Goal: Transaction & Acquisition: Purchase product/service

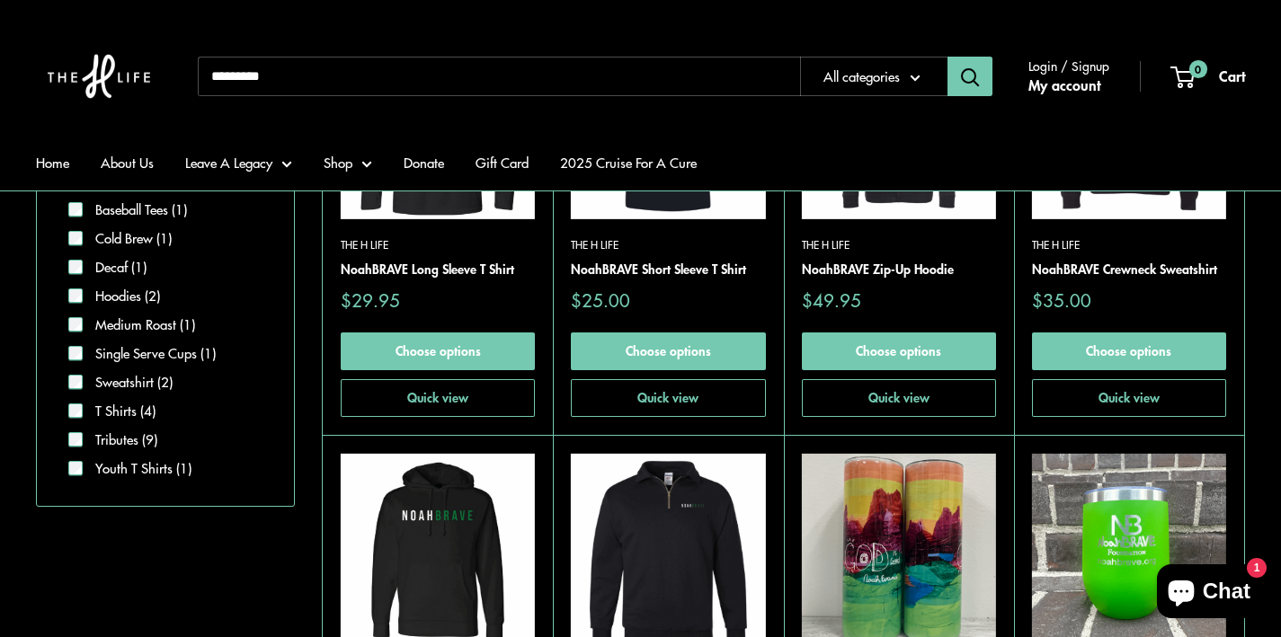
scroll to position [647, 0]
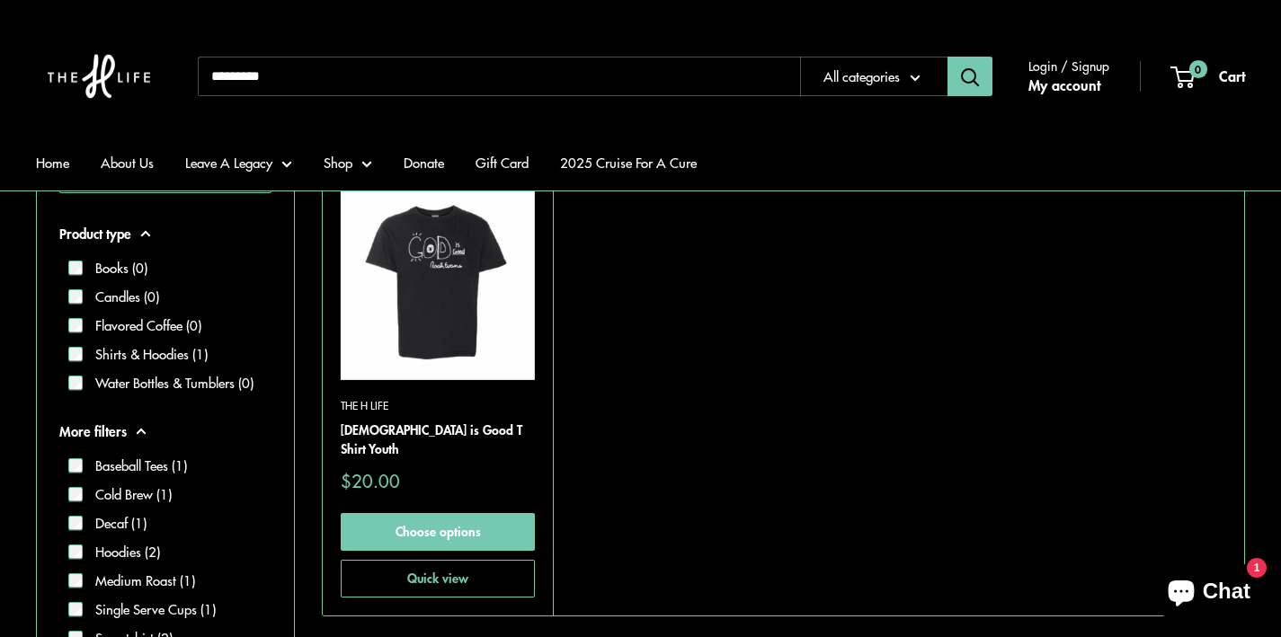
scroll to position [506, 0]
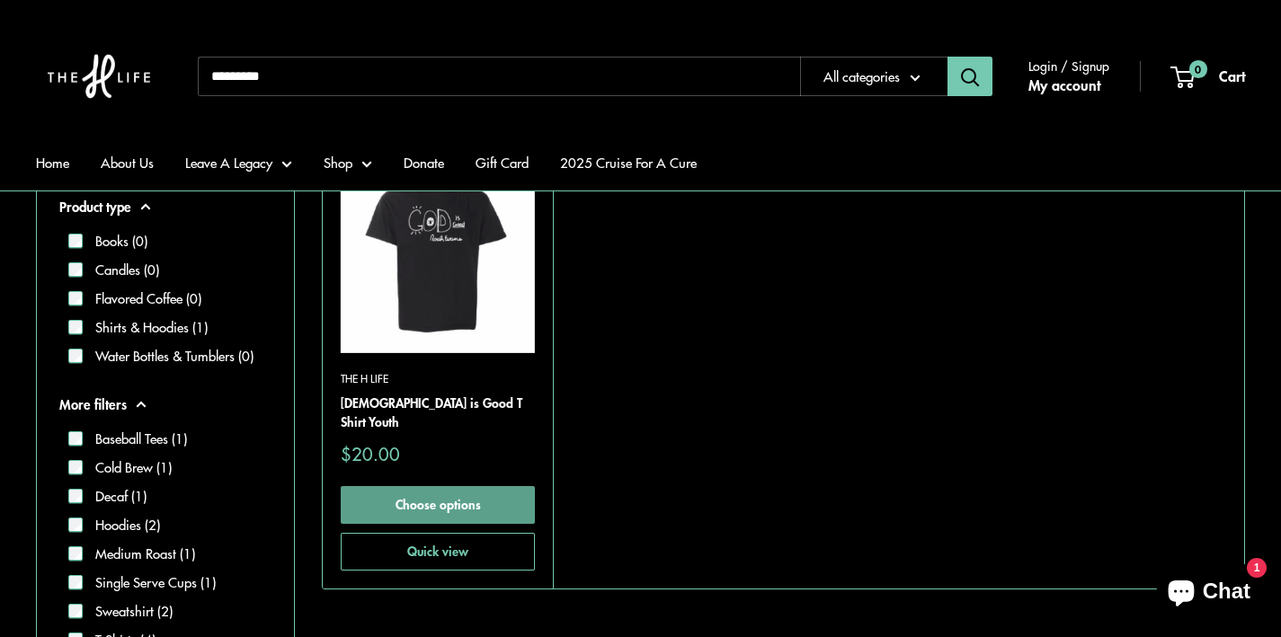
click at [440, 492] on link "Choose options" at bounding box center [438, 505] width 194 height 38
click at [291, 478] on form "Filters Youth T Shirts Clear all Product type Books (0) Candles (0) Flavored Co…" at bounding box center [165, 385] width 257 height 700
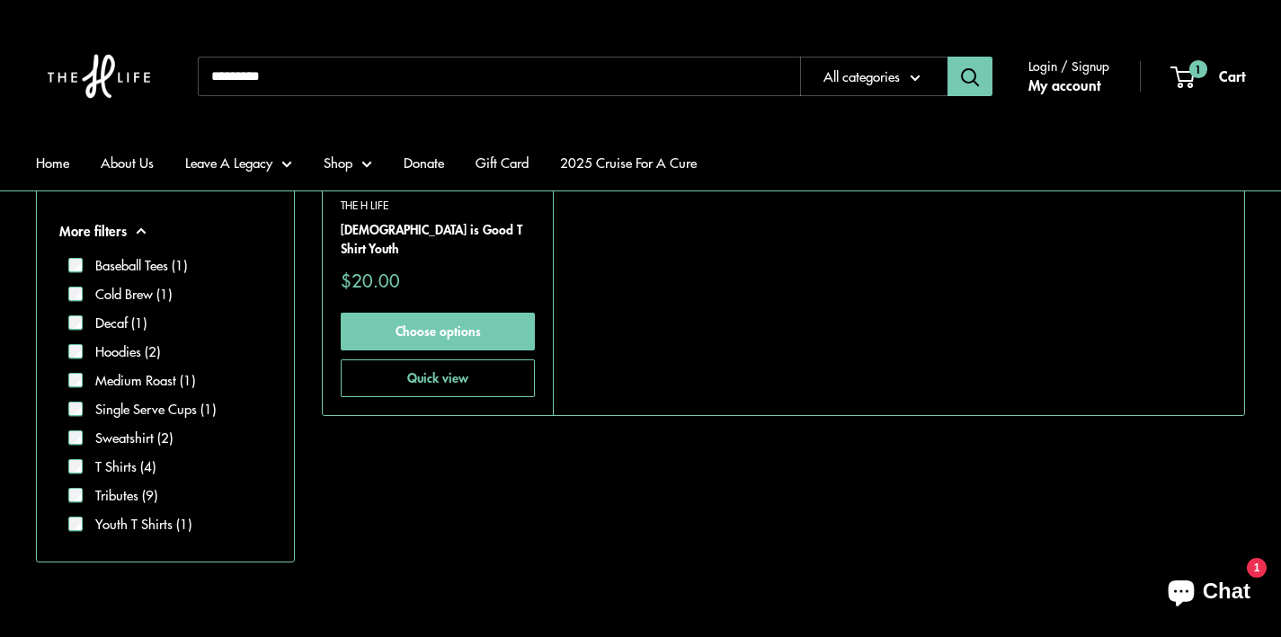
scroll to position [686, 0]
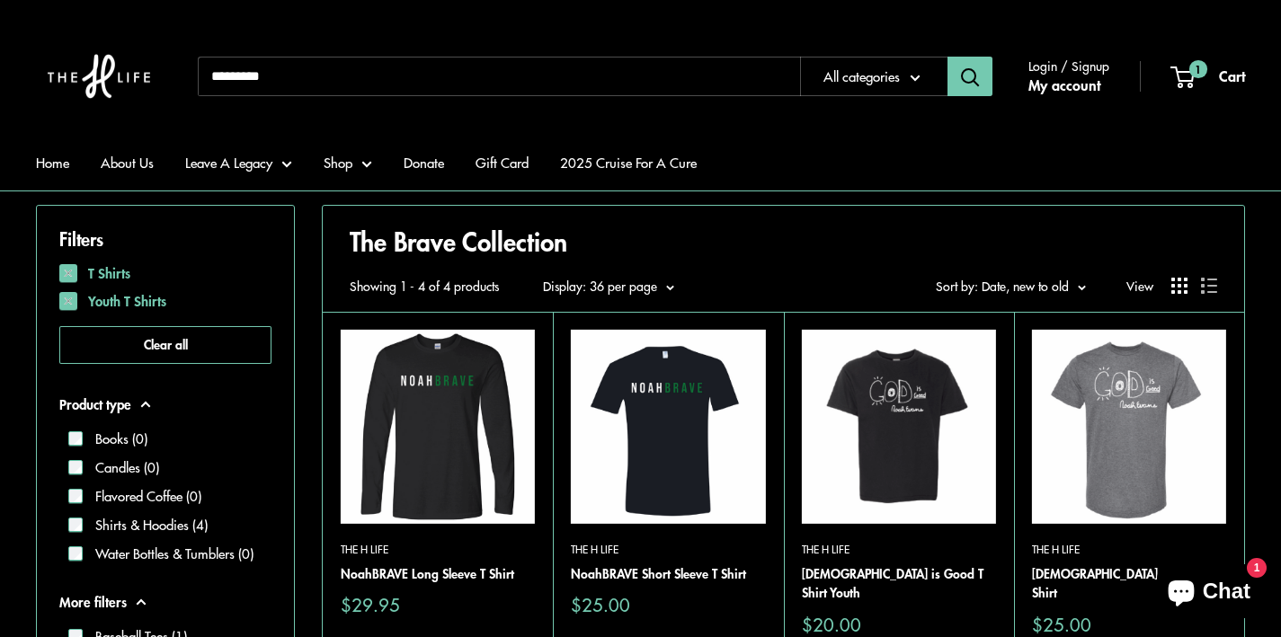
scroll to position [326, 0]
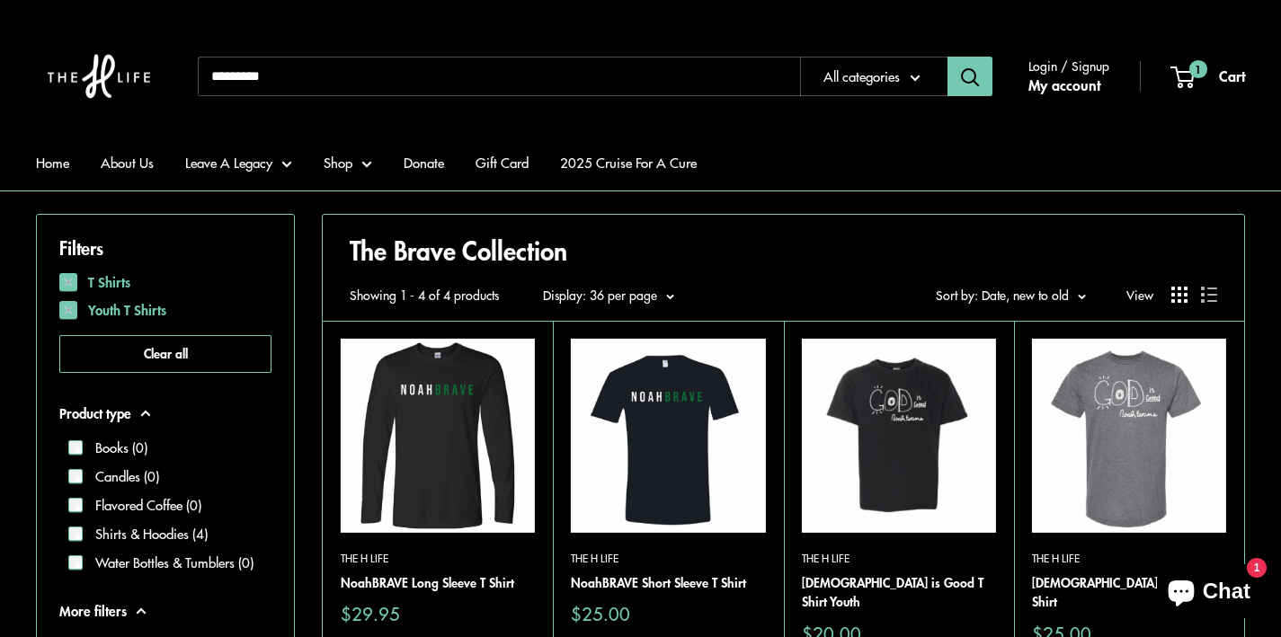
click at [681, 384] on img at bounding box center [668, 436] width 194 height 194
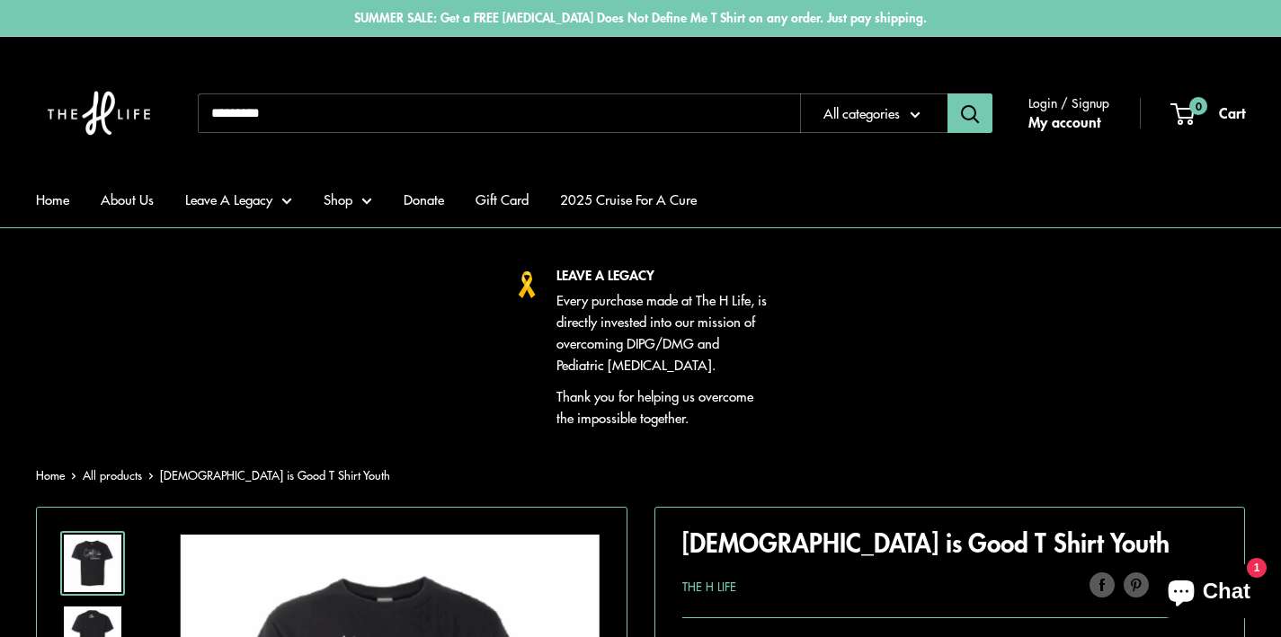
click at [1122, 328] on div "LEAVE A LEGACY Every purchase made at The H Life, is directly invested into our…" at bounding box center [640, 346] width 1272 height 164
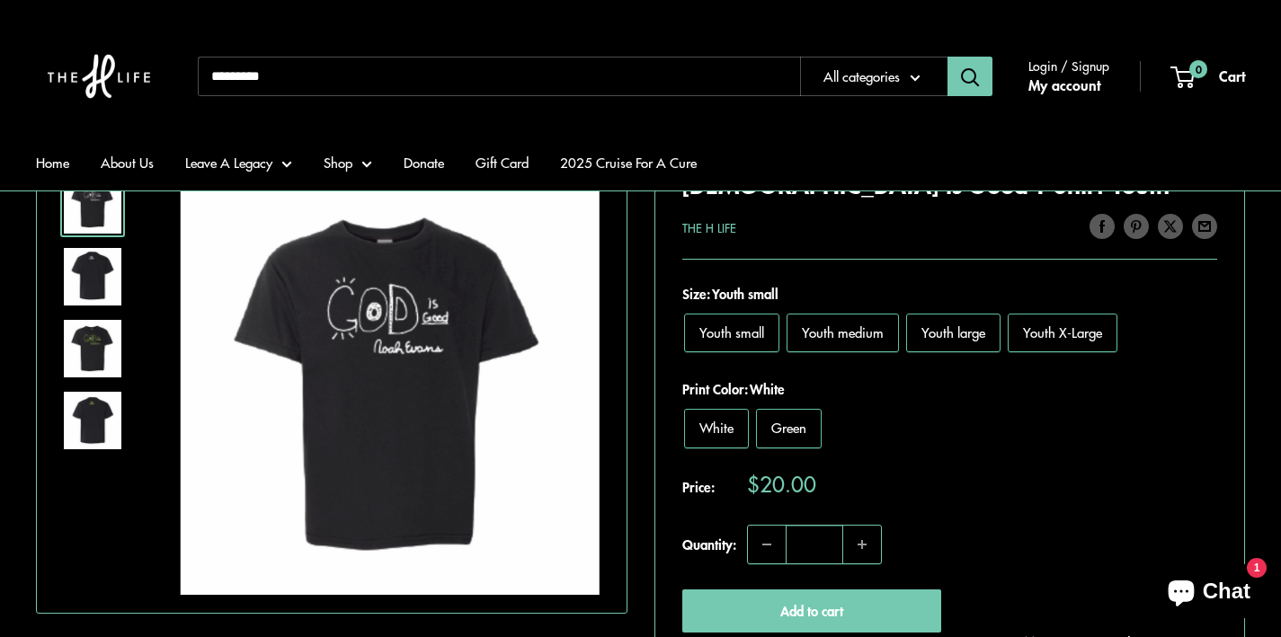
scroll to position [360, 0]
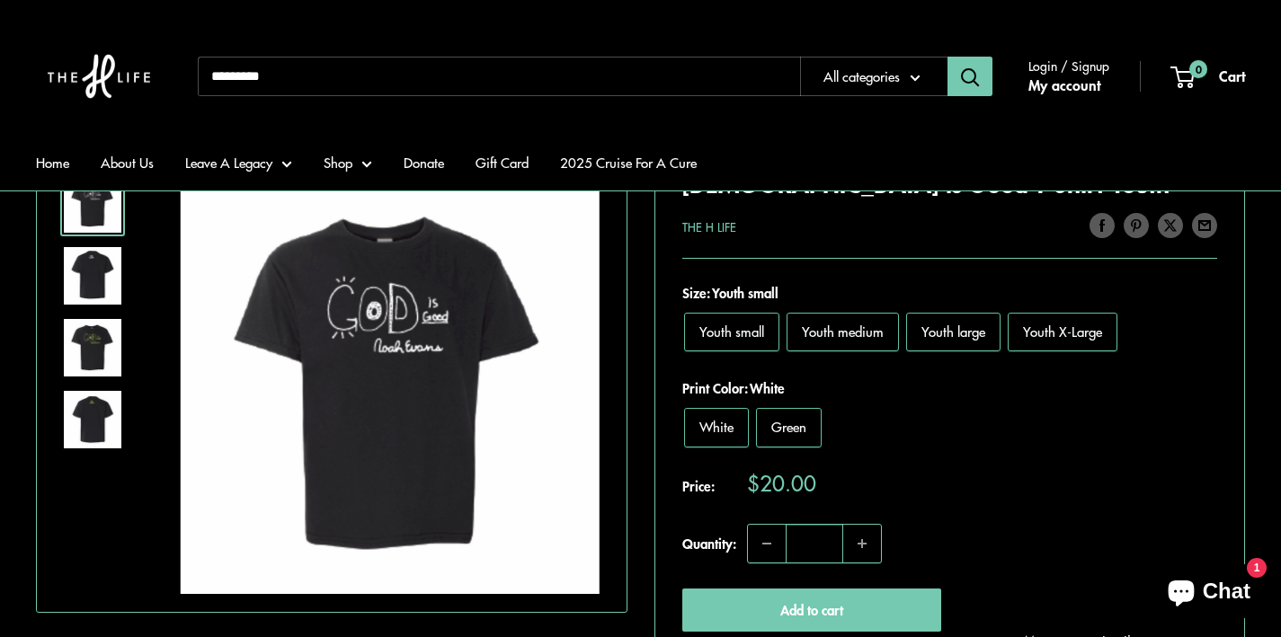
click at [779, 435] on label "Green" at bounding box center [789, 427] width 66 height 39
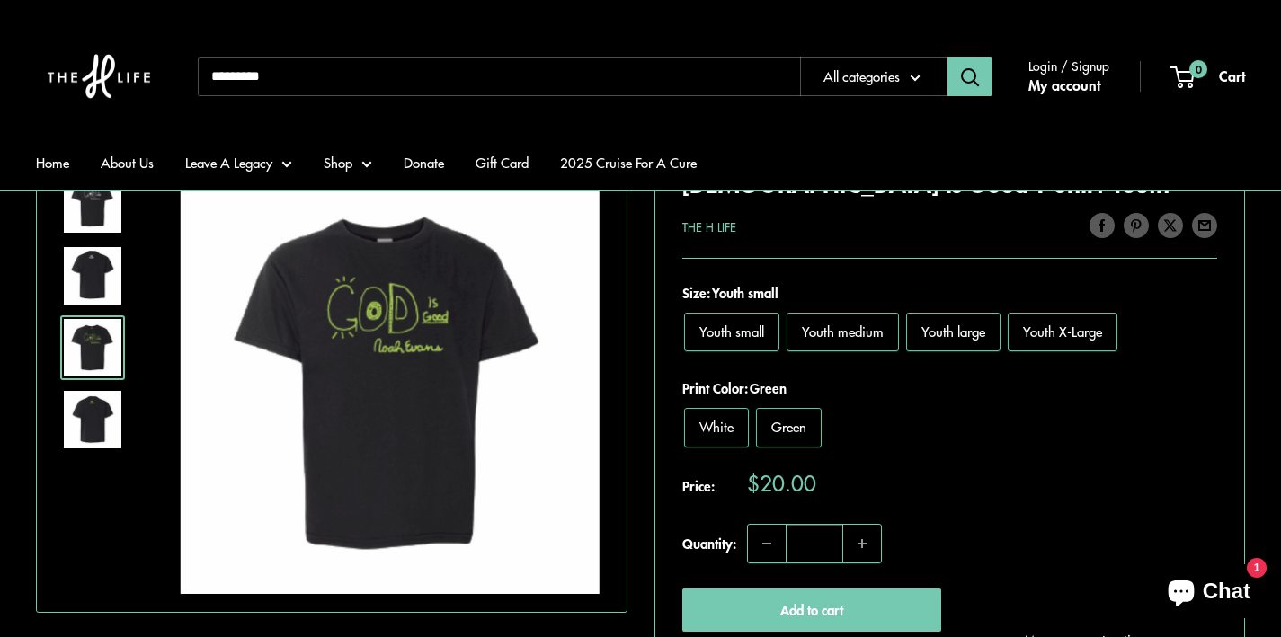
click at [713, 428] on span "White" at bounding box center [716, 426] width 34 height 19
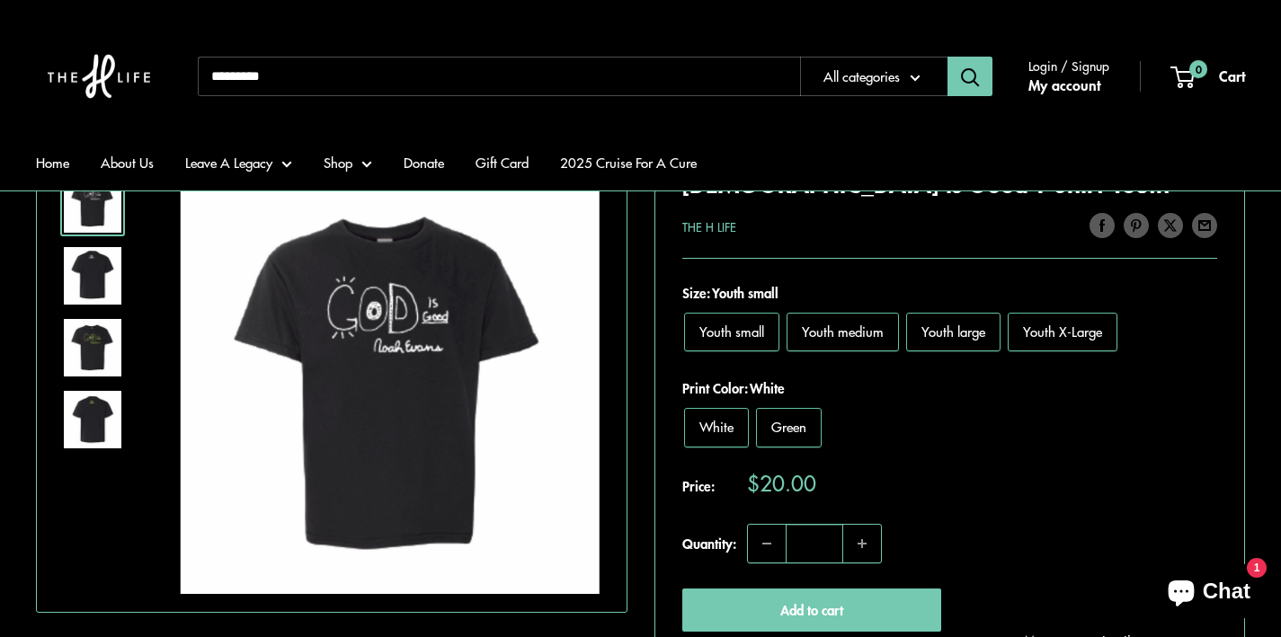
click at [847, 332] on span "Youth medium" at bounding box center [843, 331] width 82 height 19
click at [90, 416] on img at bounding box center [93, 420] width 58 height 58
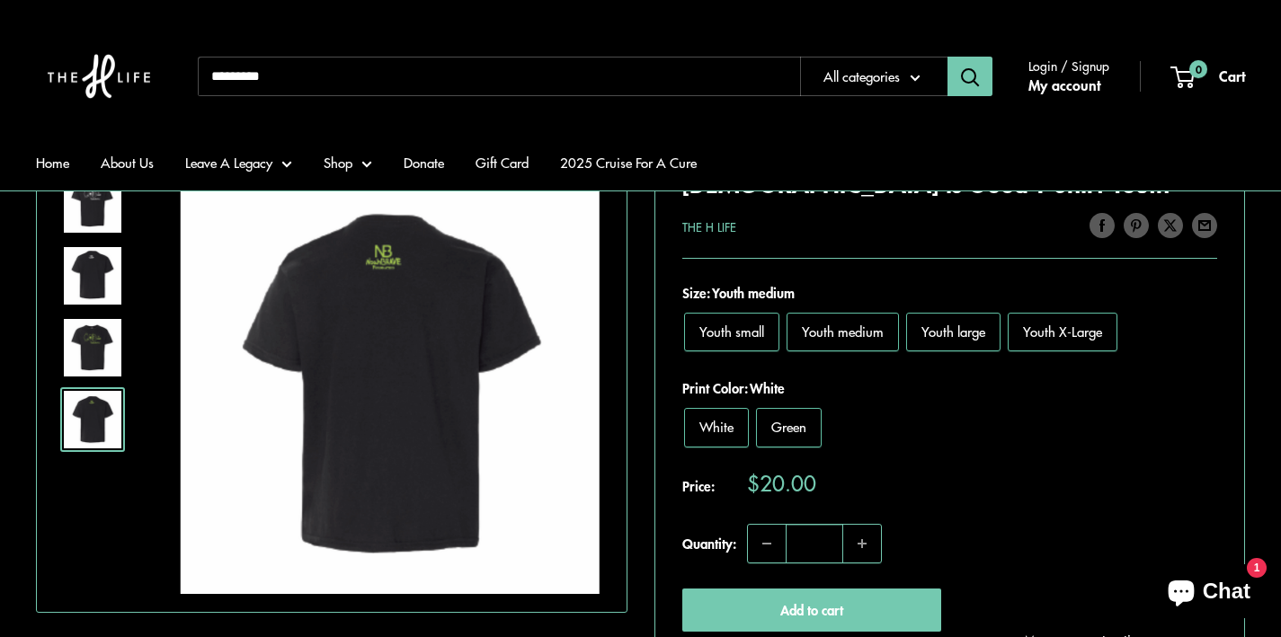
click at [85, 209] on img at bounding box center [93, 204] width 58 height 58
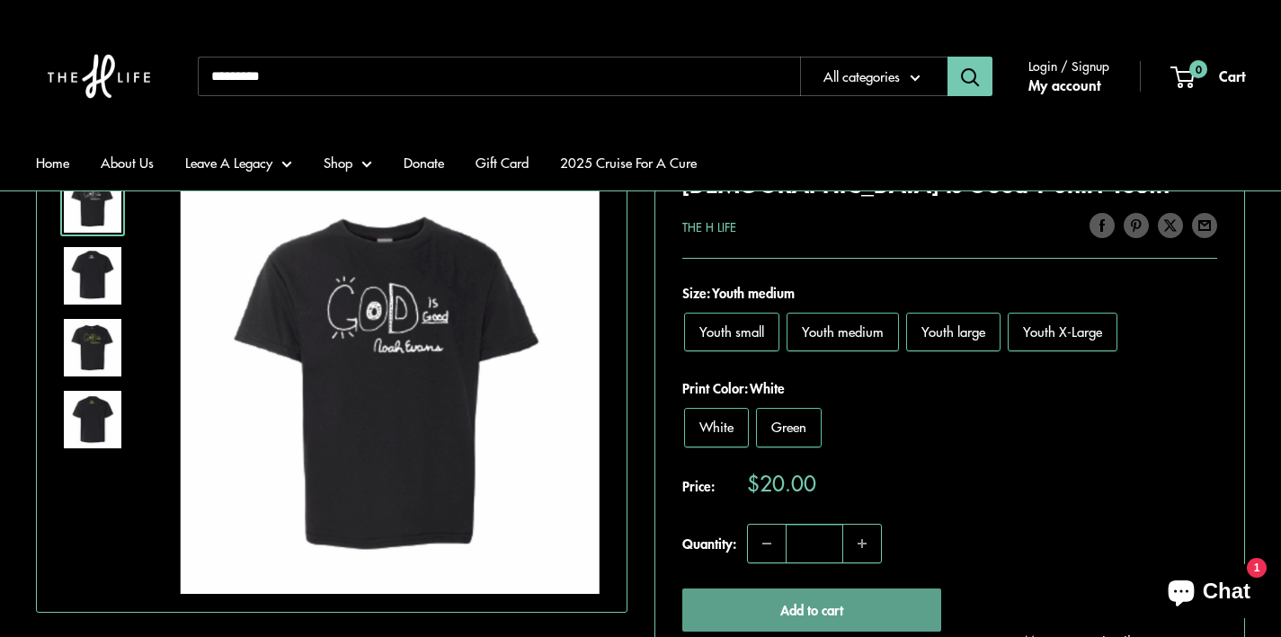
click at [813, 612] on button "Add to cart" at bounding box center [812, 610] width 260 height 43
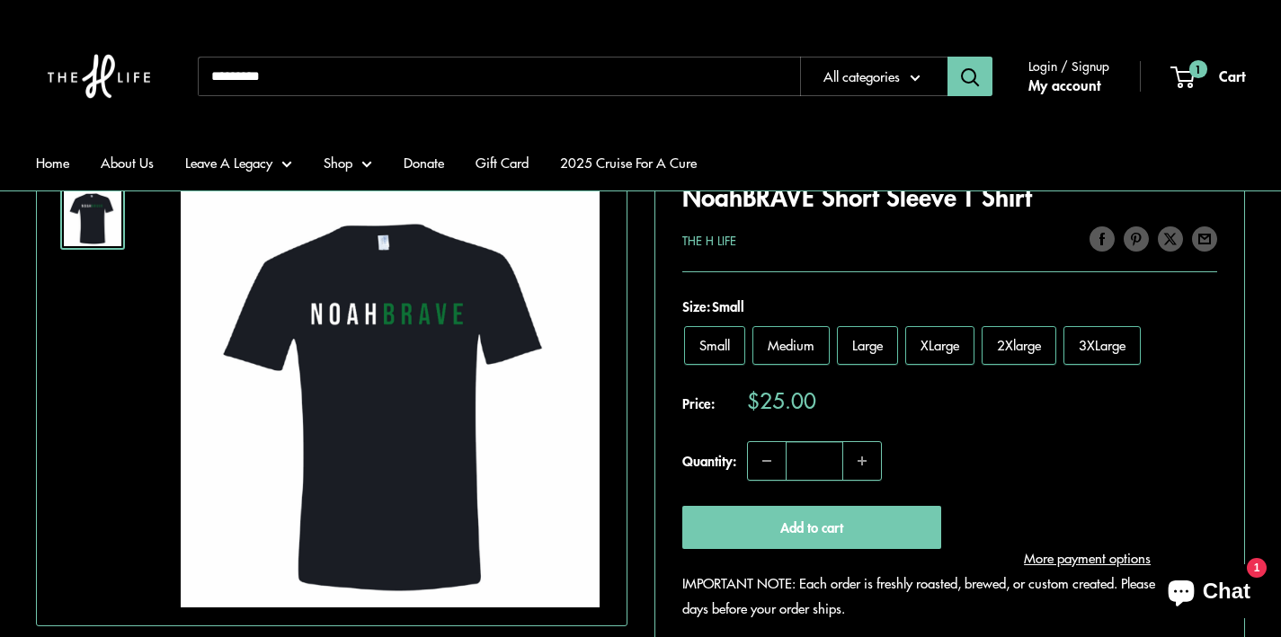
scroll to position [353, 0]
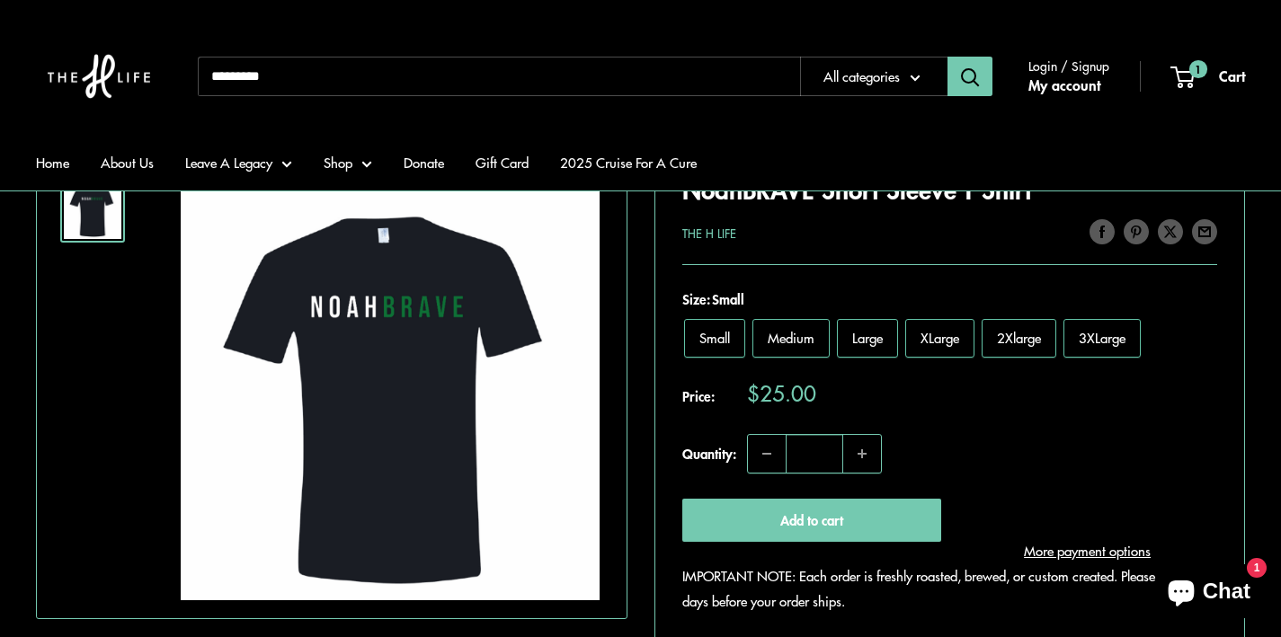
click at [861, 349] on label "Large" at bounding box center [867, 338] width 61 height 39
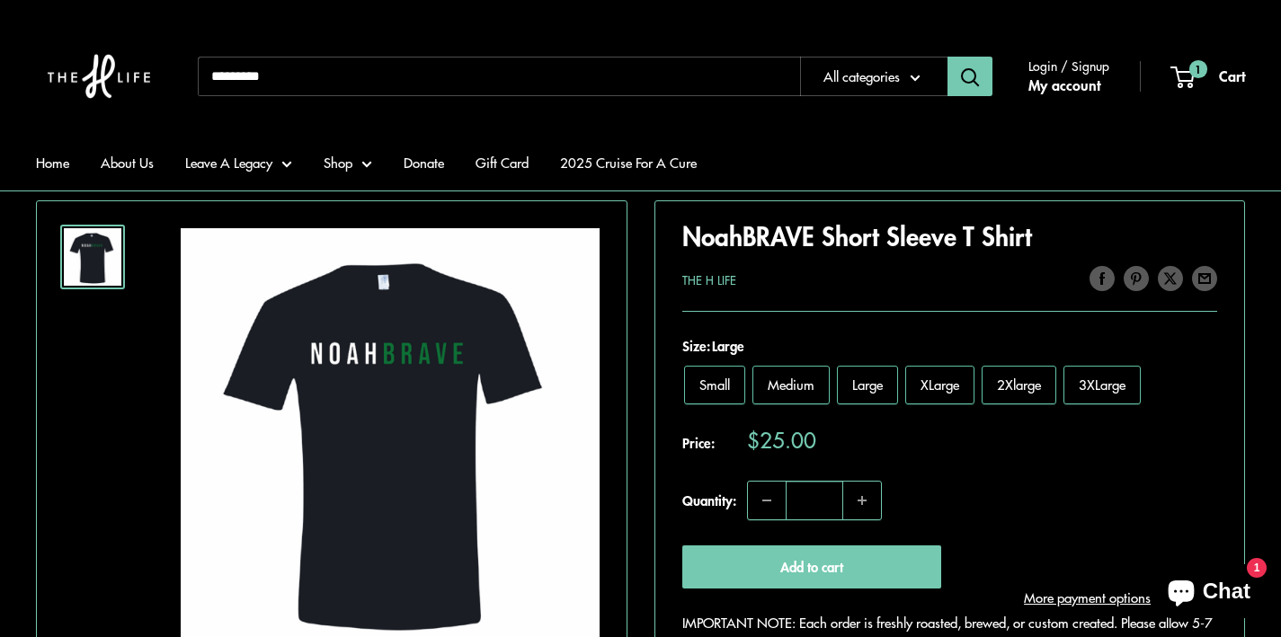
scroll to position [316, 0]
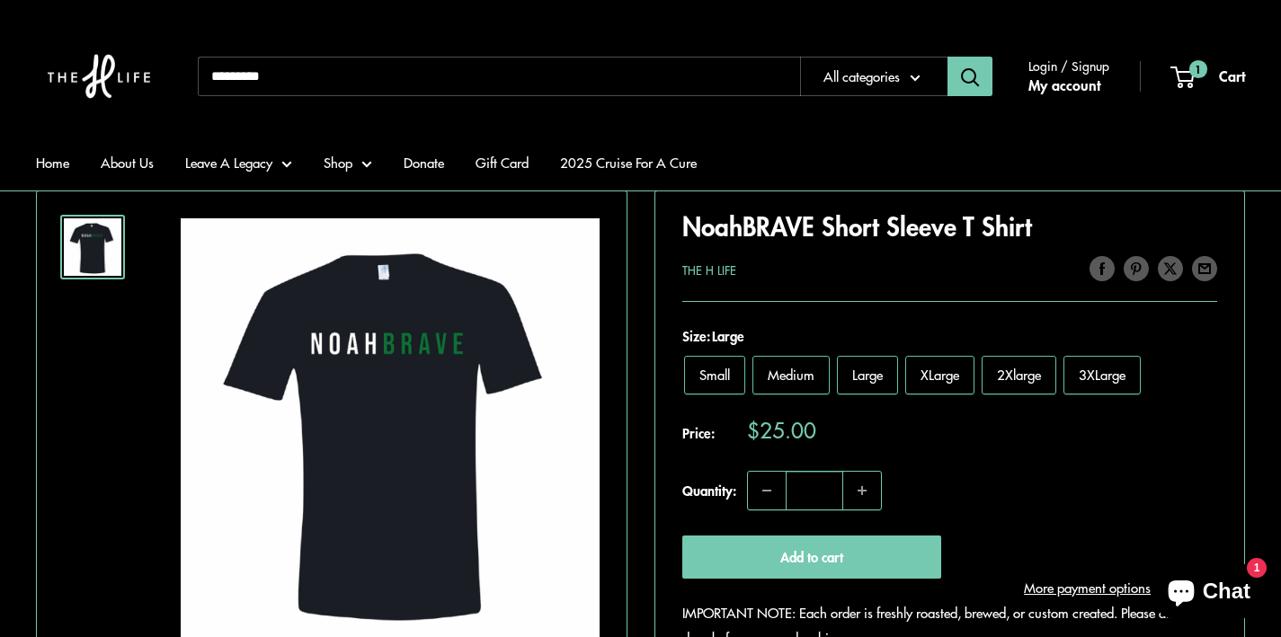
click at [791, 378] on span "Medium" at bounding box center [791, 374] width 47 height 19
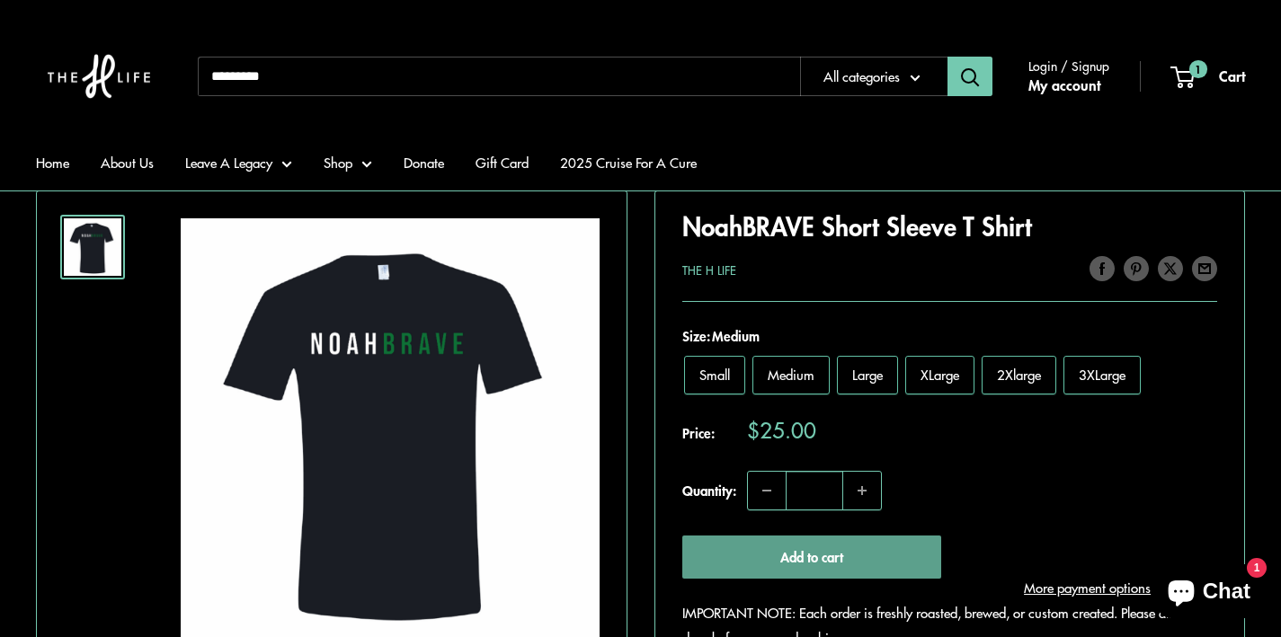
click at [769, 562] on button "Add to cart" at bounding box center [812, 557] width 260 height 43
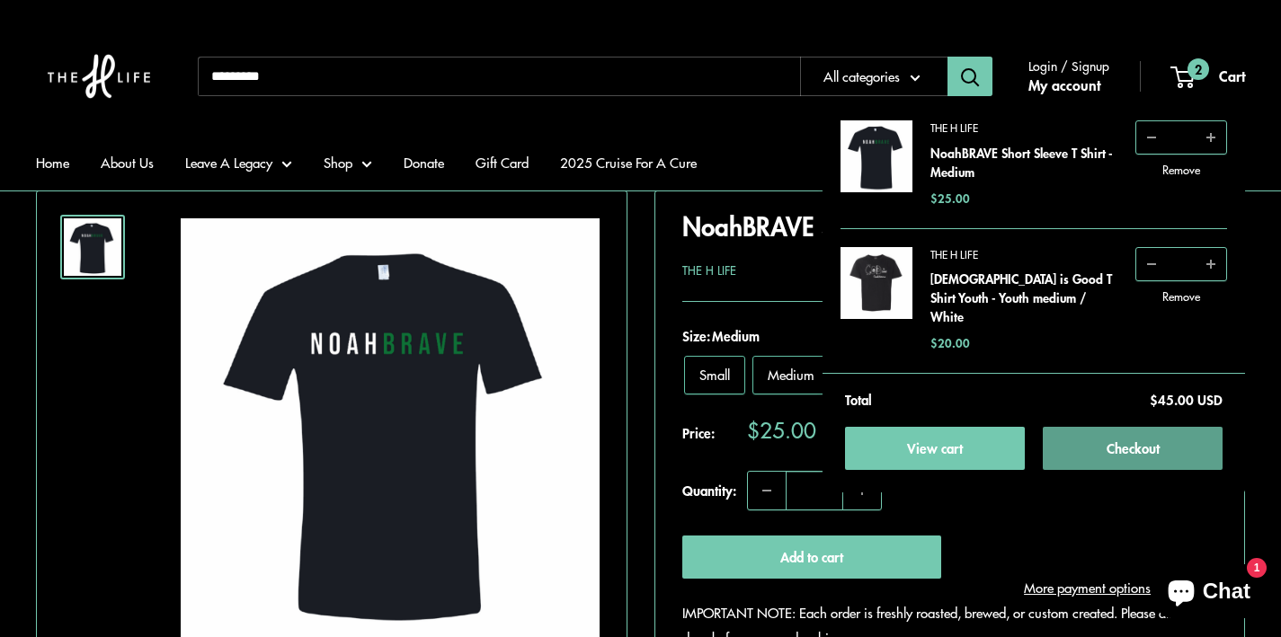
click at [1163, 427] on button "Checkout" at bounding box center [1133, 448] width 180 height 43
